Goal: Task Accomplishment & Management: Manage account settings

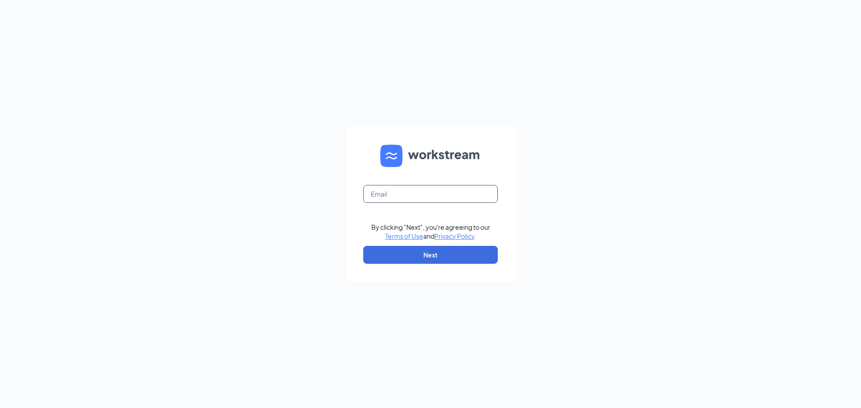
click at [401, 196] on input "text" at bounding box center [430, 194] width 135 height 18
type input "[EMAIL_ADDRESS][DOMAIN_NAME]"
click at [440, 249] on button "Next" at bounding box center [430, 255] width 135 height 18
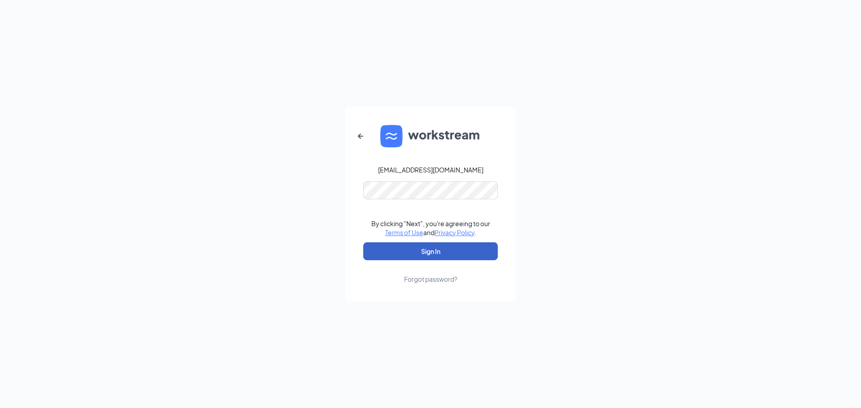
click at [438, 256] on button "Sign In" at bounding box center [430, 252] width 135 height 18
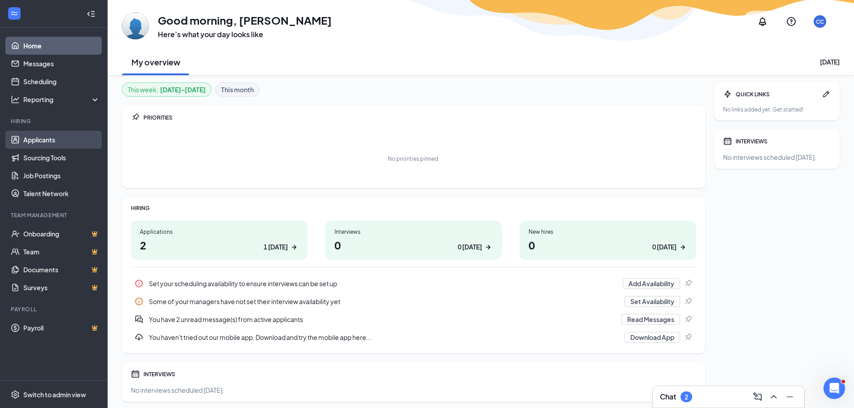
click at [39, 139] on link "Applicants" at bounding box center [61, 140] width 77 height 18
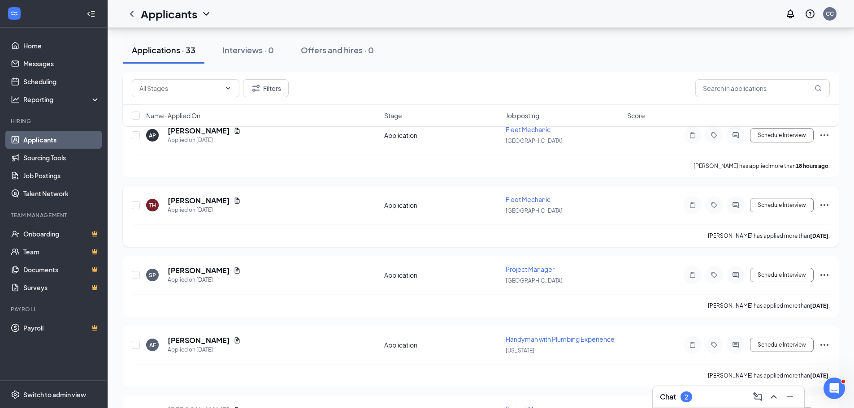
scroll to position [314, 0]
